Goal: Task Accomplishment & Management: Manage account settings

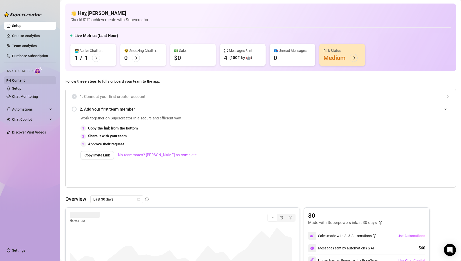
click at [20, 82] on link "Content" at bounding box center [18, 80] width 13 height 4
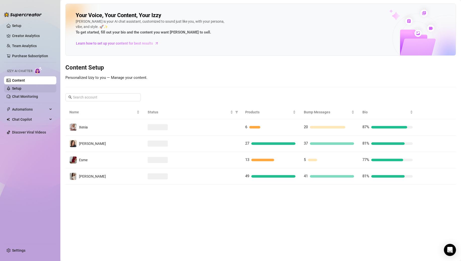
click at [18, 89] on link "Setup" at bounding box center [16, 88] width 9 height 4
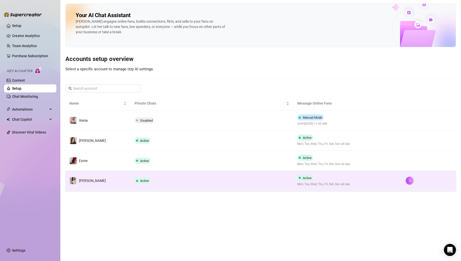
click at [116, 181] on td "[PERSON_NAME]" at bounding box center [97, 181] width 65 height 20
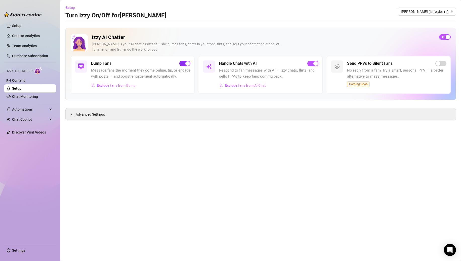
click at [182, 64] on span "button" at bounding box center [184, 64] width 11 height 6
click at [20, 90] on link "Setup" at bounding box center [16, 88] width 9 height 4
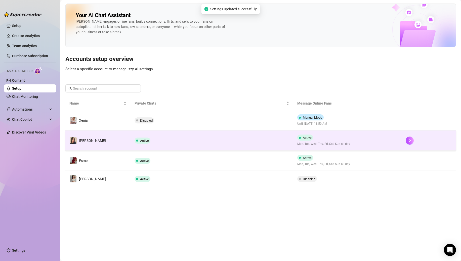
click at [94, 148] on td "[PERSON_NAME]" at bounding box center [97, 140] width 65 height 20
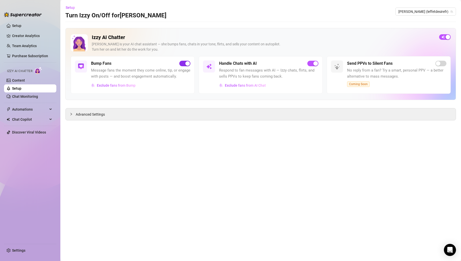
click at [186, 64] on div "button" at bounding box center [188, 63] width 5 height 5
click at [21, 90] on link "Setup" at bounding box center [16, 88] width 9 height 4
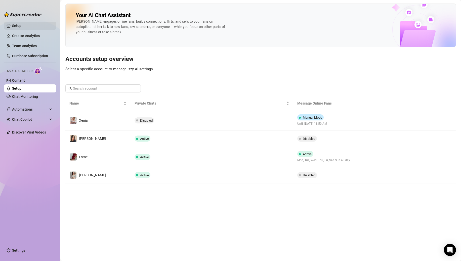
click at [21, 25] on link "Setup" at bounding box center [16, 26] width 9 height 4
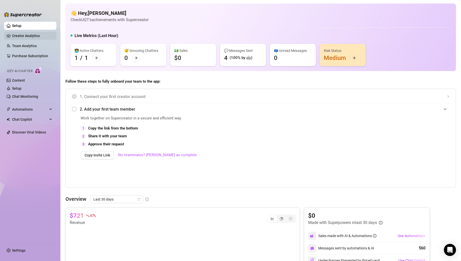
click at [18, 33] on link "Creator Analytics" at bounding box center [32, 36] width 40 height 8
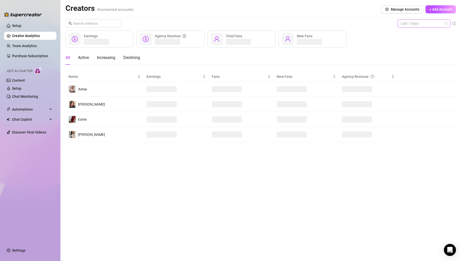
click at [410, 22] on span "Last 7 days" at bounding box center [424, 24] width 47 height 8
click at [409, 35] on div "Last 24 hours" at bounding box center [424, 34] width 45 height 6
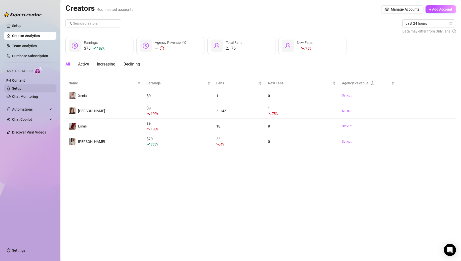
click at [21, 88] on link "Setup" at bounding box center [16, 88] width 9 height 4
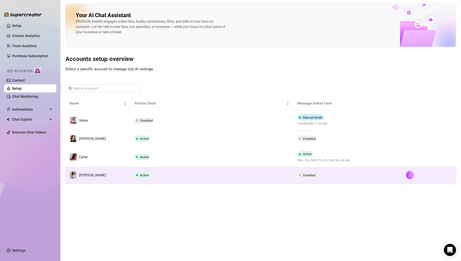
click at [185, 174] on td "Active" at bounding box center [211, 175] width 163 height 16
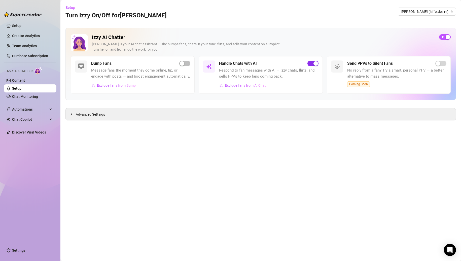
click at [311, 62] on span "button" at bounding box center [312, 64] width 11 height 6
click at [20, 88] on link "Setup" at bounding box center [16, 88] width 9 height 4
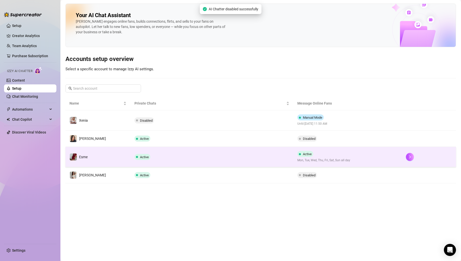
click at [174, 153] on td "Active" at bounding box center [211, 157] width 163 height 20
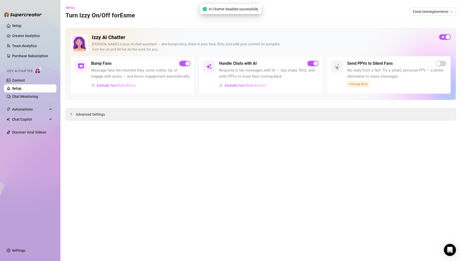
click at [21, 90] on link "Setup" at bounding box center [16, 88] width 9 height 4
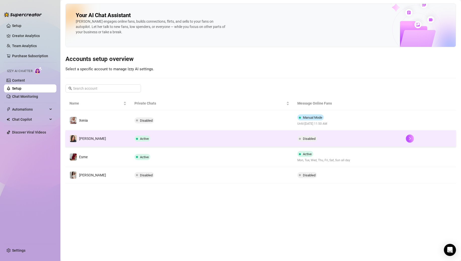
click at [205, 140] on td "Active" at bounding box center [211, 138] width 163 height 16
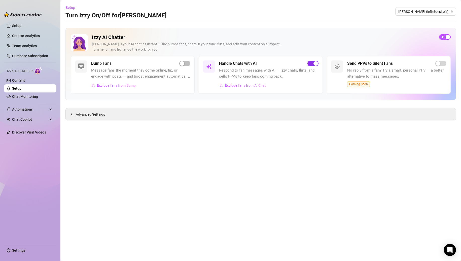
click at [315, 61] on span "button" at bounding box center [312, 64] width 11 height 6
click at [21, 89] on link "Setup" at bounding box center [16, 88] width 9 height 4
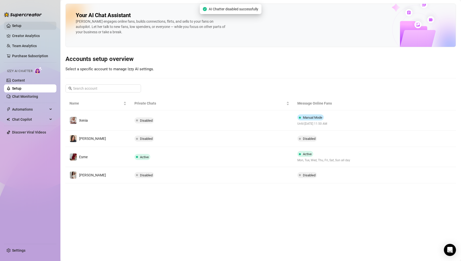
click at [21, 25] on link "Setup" at bounding box center [16, 26] width 9 height 4
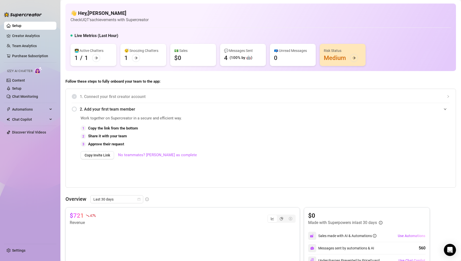
click at [390, 90] on div "1. Connect your first creator account 2. Add your first team member Work togeth…" at bounding box center [260, 138] width 390 height 99
